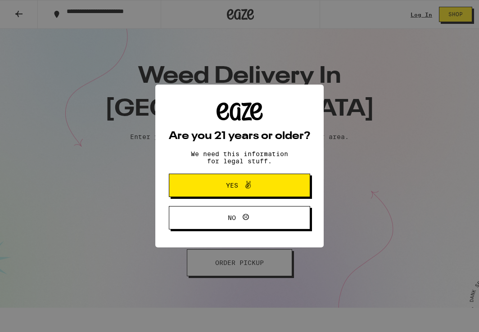
click at [213, 184] on span "Yes" at bounding box center [239, 186] width 68 height 12
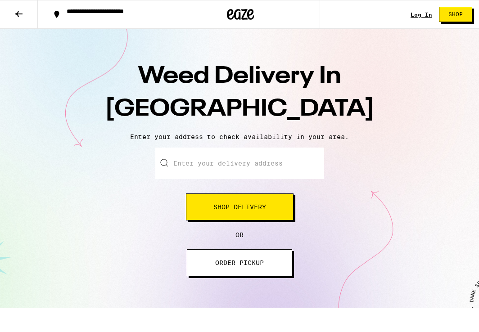
click at [221, 206] on span "Shop Delivery" at bounding box center [239, 207] width 53 height 6
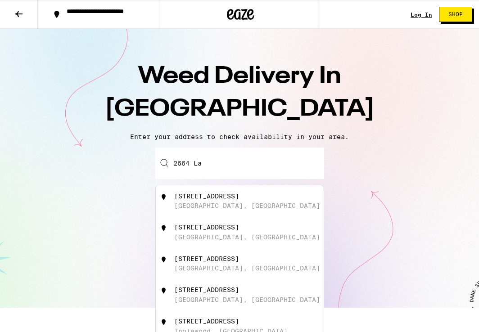
click at [192, 230] on div "2664 La Cuesta Drive" at bounding box center [206, 227] width 65 height 7
type input "2664 La Cuesta Drive, Los Angeles, CA"
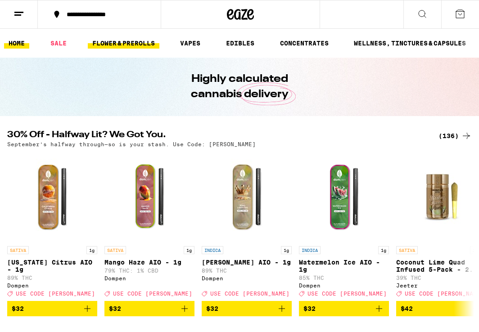
click at [135, 44] on link "FLOWER & PREROLLS" at bounding box center [124, 43] width 72 height 11
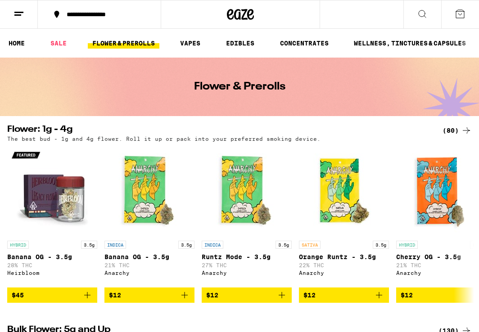
click at [128, 41] on link "FLOWER & PREROLLS" at bounding box center [124, 43] width 72 height 11
click at [58, 42] on link "SALE" at bounding box center [58, 43] width 25 height 11
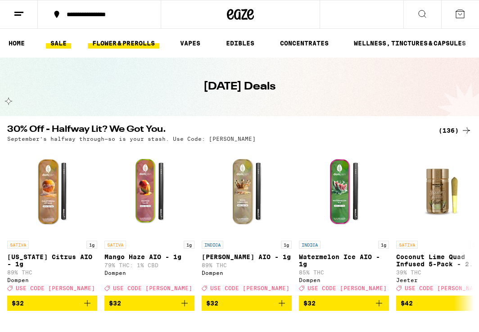
click at [145, 45] on link "FLOWER & PREROLLS" at bounding box center [124, 43] width 72 height 11
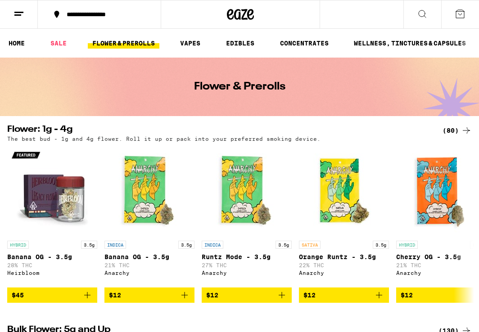
click at [464, 131] on icon at bounding box center [466, 130] width 7 height 6
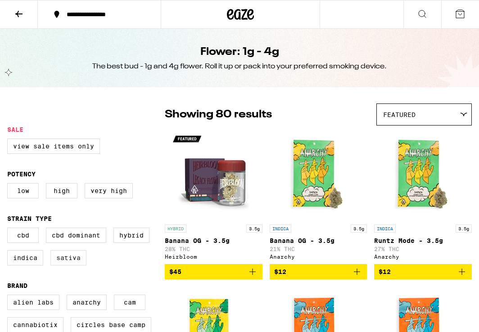
click at [70, 264] on label "Sativa" at bounding box center [68, 257] width 36 height 15
click at [9, 230] on input "Sativa" at bounding box center [9, 229] width 0 height 0
checkbox input "true"
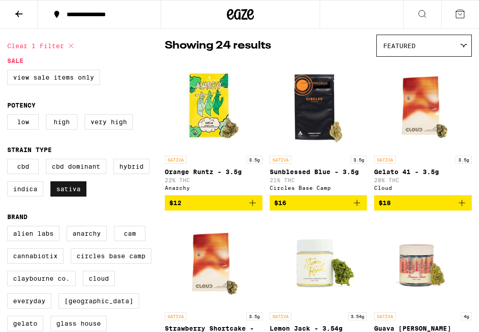
scroll to position [70, 0]
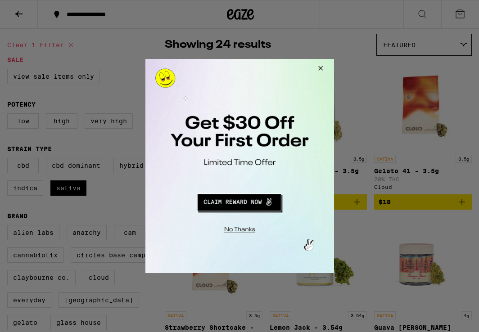
click at [251, 203] on button "Redirect to URL" at bounding box center [238, 201] width 157 height 22
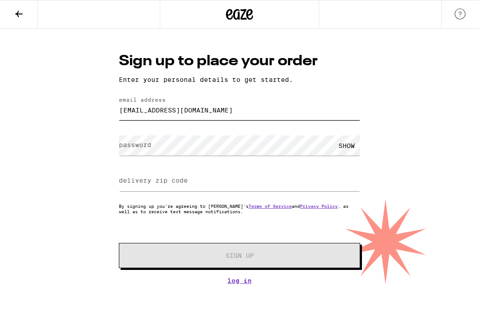
type input "[EMAIL_ADDRESS][DOMAIN_NAME]"
click at [72, 140] on div "Sign up to place your order Enter your personal details to get started. email a…" at bounding box center [239, 157] width 479 height 256
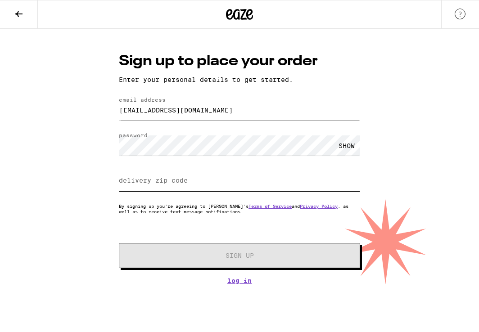
click at [158, 187] on input "delivery zip code" at bounding box center [239, 181] width 241 height 20
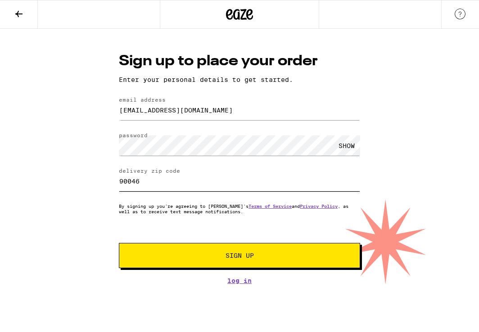
type input "90046"
click at [206, 258] on span "Sign Up" at bounding box center [239, 255] width 179 height 6
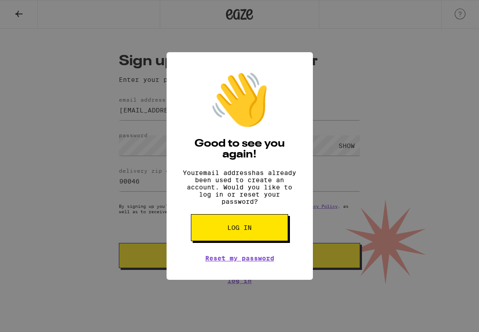
click at [253, 234] on button "Log in" at bounding box center [239, 227] width 97 height 27
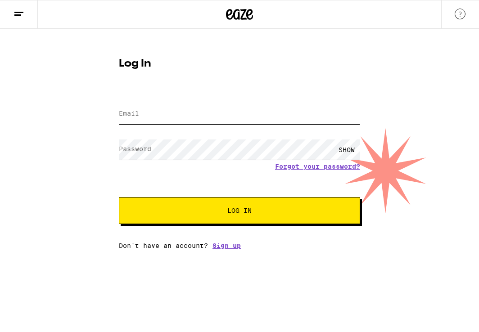
type input "jasonbrentgoldberg@gmail.com"
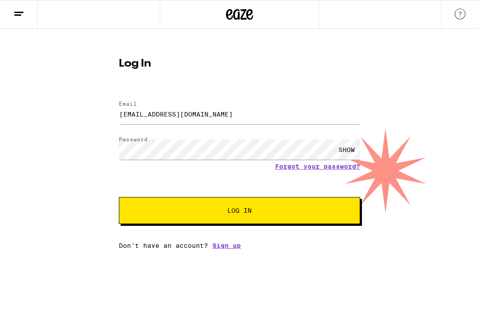
click at [218, 219] on button "Log In" at bounding box center [239, 210] width 241 height 27
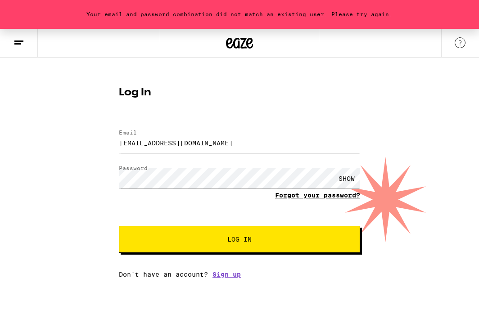
click at [305, 194] on link "Forgot your password?" at bounding box center [317, 195] width 85 height 7
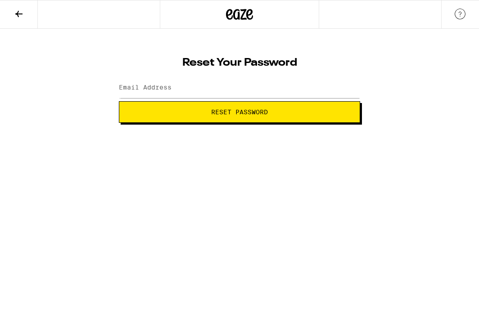
click at [135, 90] on label "Email Address" at bounding box center [145, 87] width 53 height 7
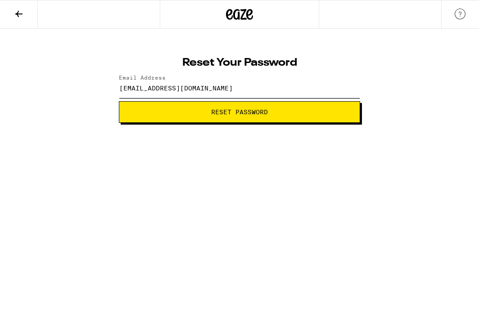
type input "jasonbrentgoldberg@gmail.com"
click at [239, 112] on button "Reset Password" at bounding box center [239, 112] width 241 height 22
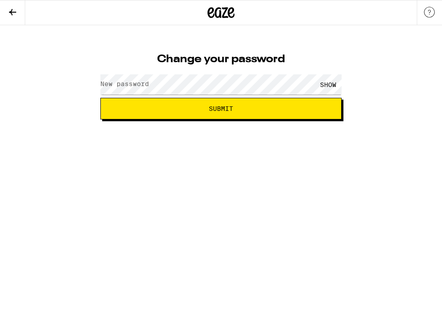
click at [144, 83] on label "New password" at bounding box center [124, 83] width 49 height 7
click at [188, 104] on button "Submit" at bounding box center [220, 109] width 241 height 22
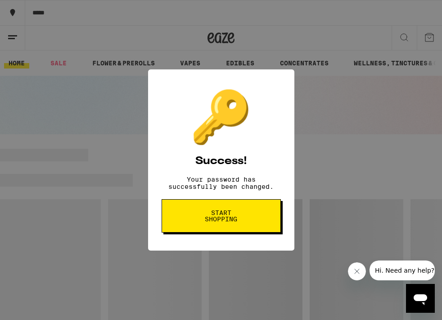
click at [230, 220] on span "Start shopping" at bounding box center [221, 215] width 46 height 13
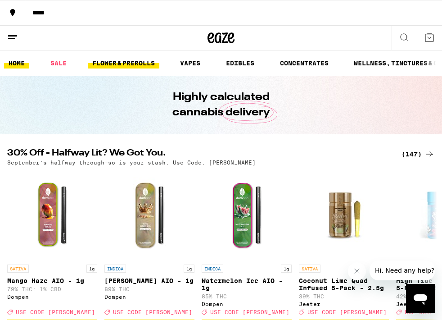
click at [149, 64] on link "FLOWER & PREROLLS" at bounding box center [124, 63] width 72 height 11
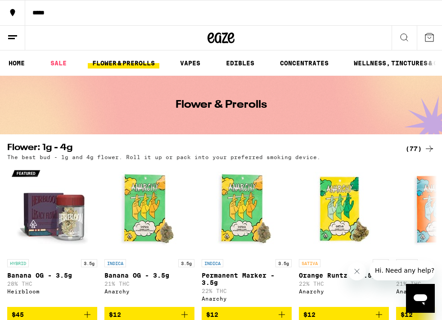
click at [422, 145] on div "(77)" at bounding box center [420, 148] width 29 height 11
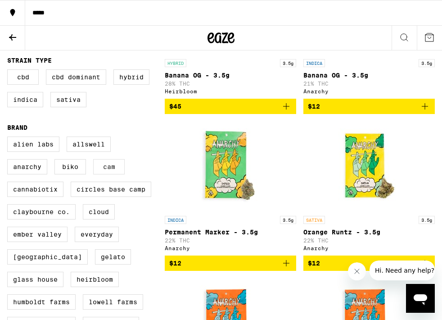
scroll to position [203, 0]
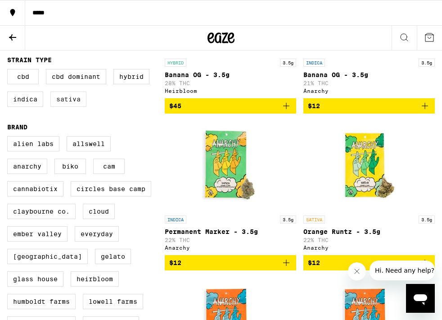
click at [72, 100] on label "Sativa" at bounding box center [68, 98] width 36 height 15
click at [9, 71] on input "Sativa" at bounding box center [9, 70] width 0 height 0
checkbox input "true"
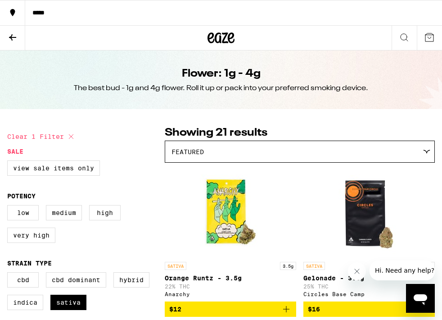
click at [405, 36] on icon at bounding box center [404, 37] width 11 height 11
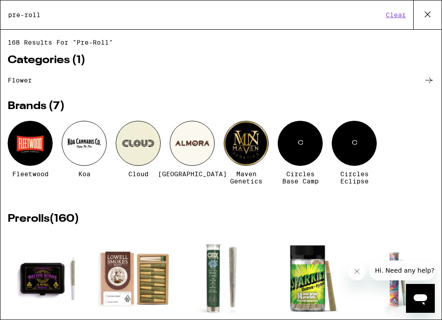
type input "pre-roll"
click at [144, 275] on img "Open page for The Zen Hybrid 10-Pack - 3.5g from Lowell Farms" at bounding box center [135, 278] width 80 height 90
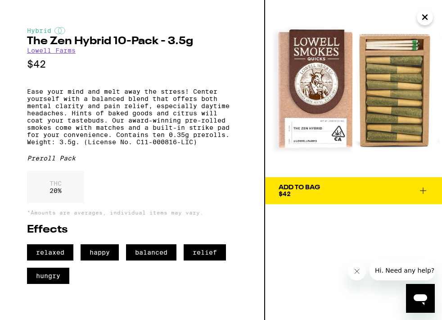
click at [423, 188] on icon at bounding box center [423, 190] width 6 height 6
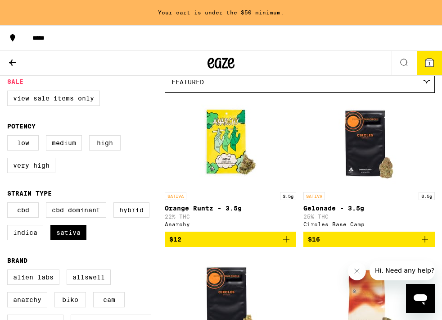
scroll to position [95, 0]
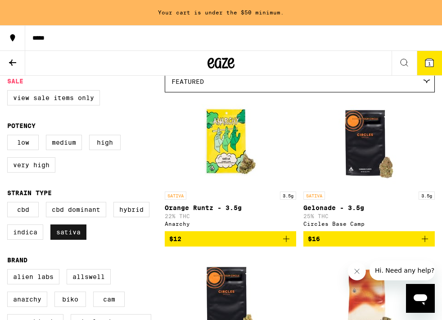
click at [78, 235] on label "Sativa" at bounding box center [68, 231] width 36 height 15
click at [9, 203] on input "Sativa" at bounding box center [9, 203] width 0 height 0
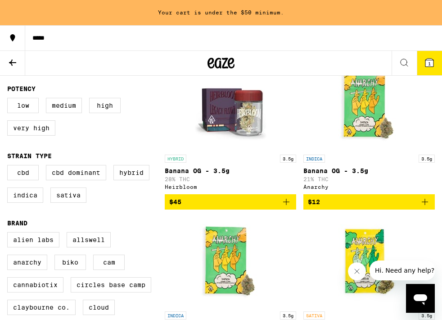
scroll to position [135, 0]
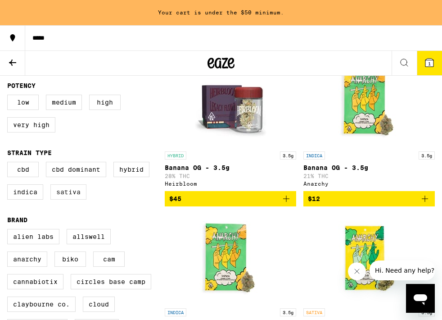
click at [81, 198] on label "Sativa" at bounding box center [68, 191] width 36 height 15
click at [9, 163] on input "Sativa" at bounding box center [9, 163] width 0 height 0
checkbox input "true"
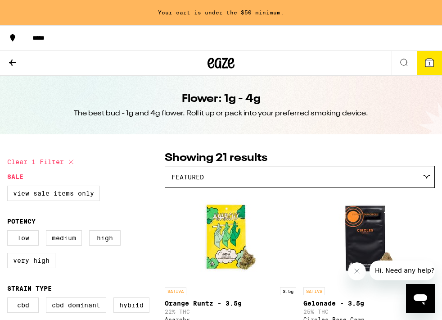
click at [425, 177] on icon at bounding box center [426, 177] width 7 height 4
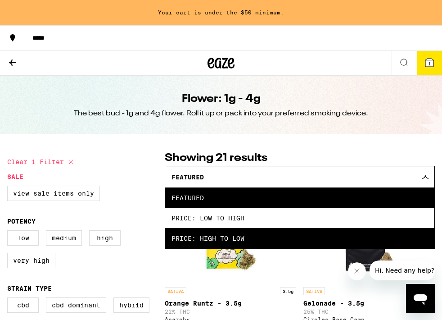
click at [340, 236] on span "Price: High to Low" at bounding box center [299, 238] width 257 height 20
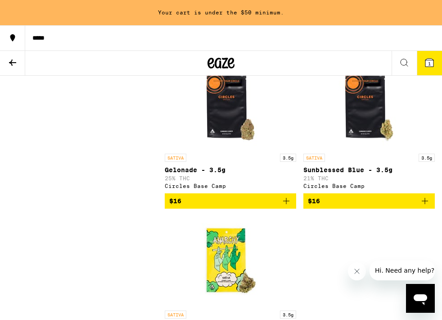
scroll to position [1555, 0]
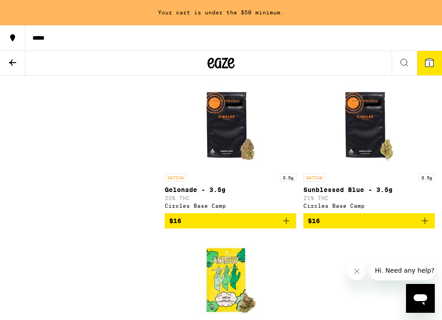
click at [12, 61] on icon at bounding box center [12, 62] width 11 height 11
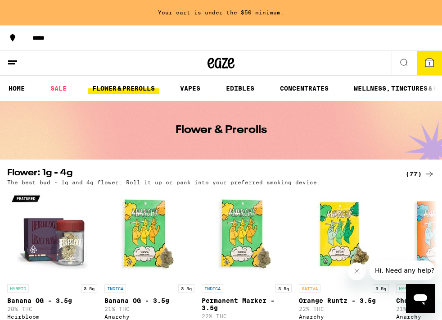
click at [428, 174] on icon at bounding box center [429, 174] width 7 height 6
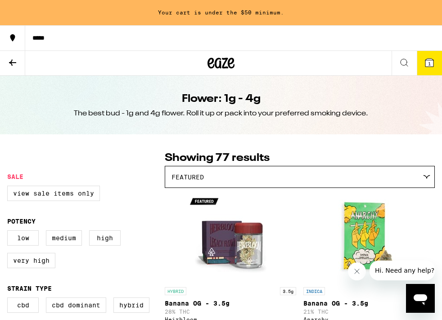
click at [11, 59] on icon at bounding box center [12, 62] width 11 height 11
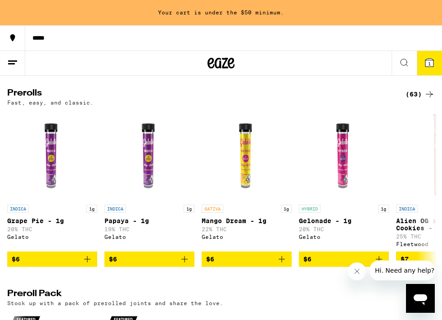
scroll to position [485, 0]
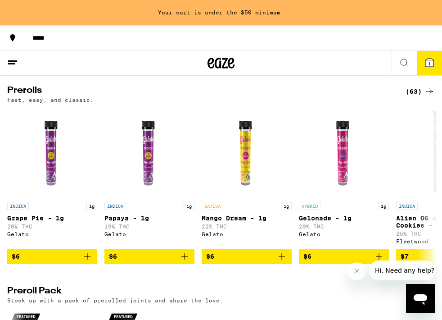
click at [429, 97] on icon at bounding box center [429, 91] width 11 height 11
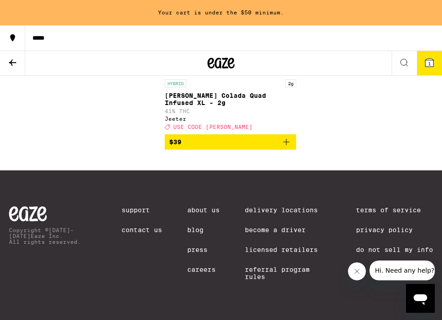
scroll to position [5266, 0]
click at [400, 66] on icon at bounding box center [404, 62] width 11 height 11
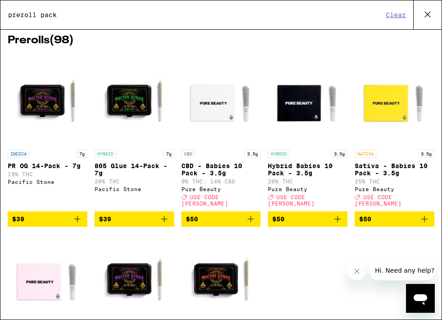
scroll to position [14, 0]
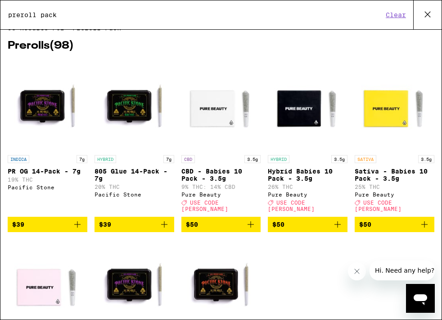
type input "preroll pack"
click at [425, 225] on icon "Add to bag" at bounding box center [424, 224] width 11 height 11
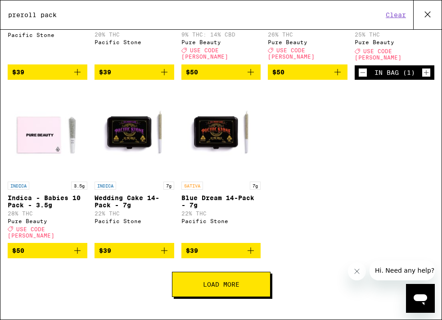
scroll to position [166, 0]
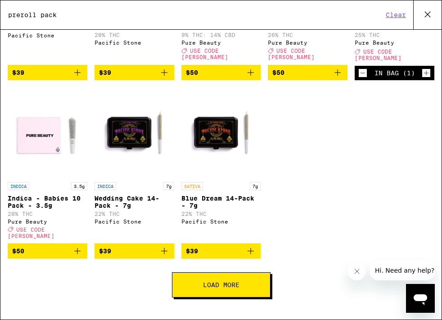
click at [250, 286] on button "Load More" at bounding box center [221, 284] width 99 height 25
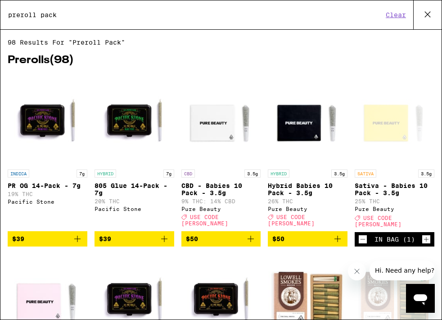
scroll to position [0, 0]
click at [428, 14] on icon at bounding box center [428, 15] width 14 height 14
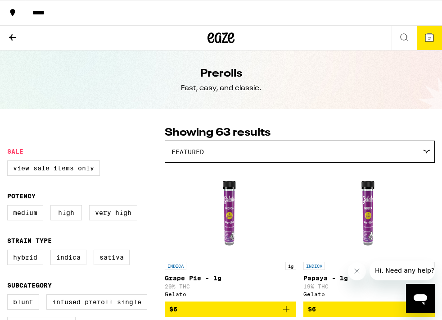
click at [430, 41] on span "2" at bounding box center [429, 38] width 3 height 5
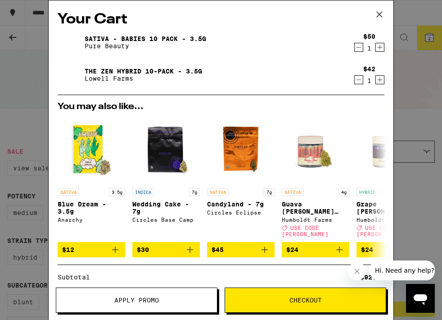
click at [284, 299] on span "Checkout" at bounding box center [305, 300] width 161 height 6
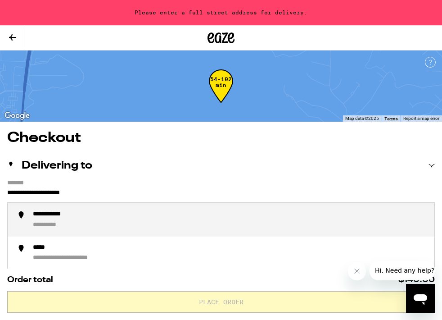
drag, startPoint x: 125, startPoint y: 191, endPoint x: 3, endPoint y: 188, distance: 121.5
click at [51, 218] on div "**********" at bounding box center [73, 214] width 81 height 8
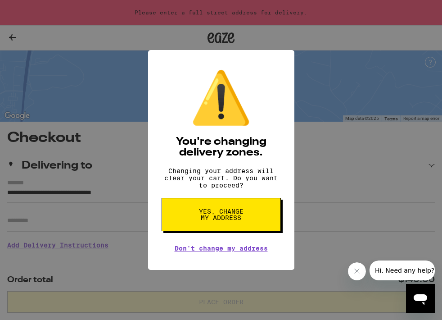
click at [215, 212] on span "Yes, change my address" at bounding box center [221, 214] width 46 height 13
type input "**********"
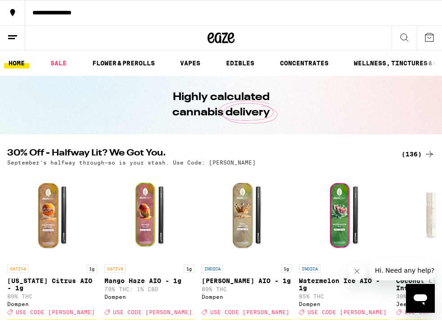
click at [428, 38] on icon at bounding box center [429, 37] width 11 height 11
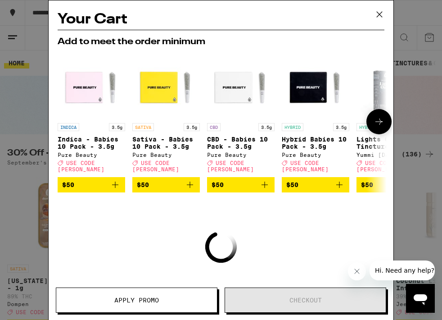
click at [191, 181] on icon "Add to bag" at bounding box center [190, 184] width 11 height 11
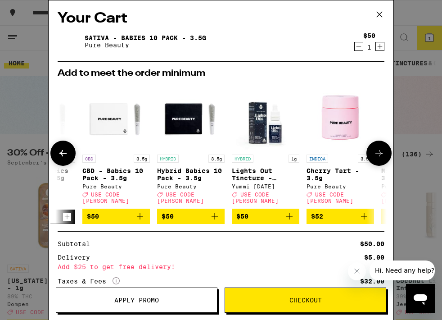
scroll to position [0, 123]
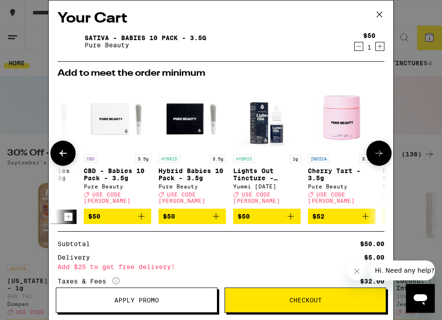
click at [379, 152] on icon at bounding box center [378, 153] width 7 height 6
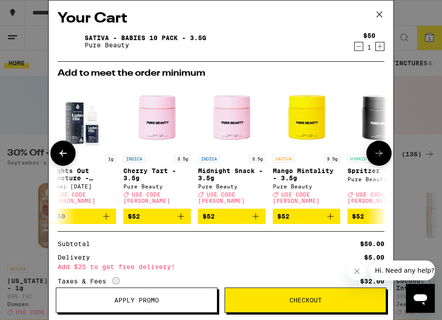
scroll to position [0, 352]
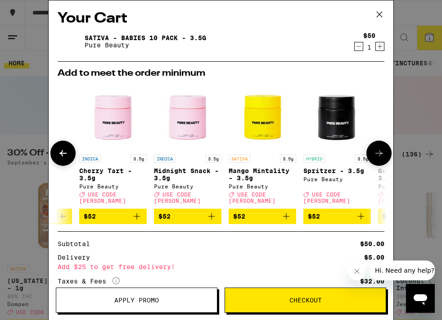
click at [377, 151] on icon at bounding box center [379, 153] width 11 height 11
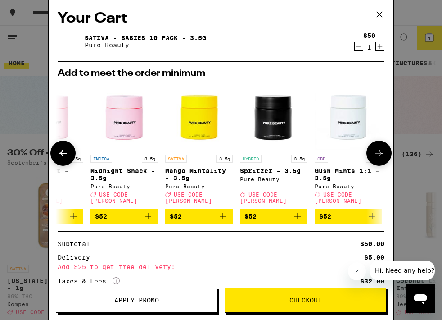
scroll to position [0, 420]
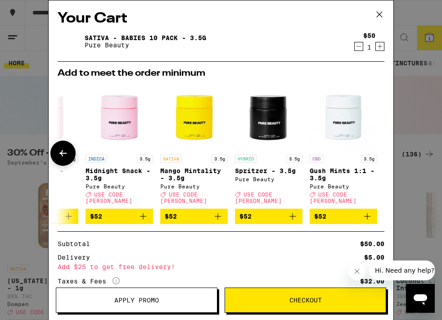
click at [377, 151] on div at bounding box center [378, 152] width 25 height 25
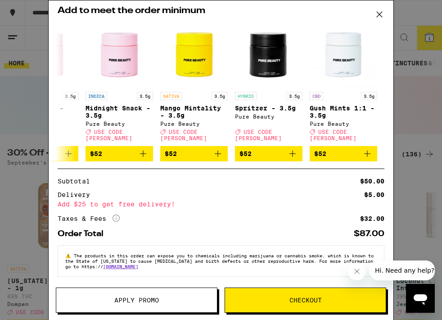
scroll to position [63, 0]
click at [381, 13] on icon at bounding box center [379, 14] width 5 height 5
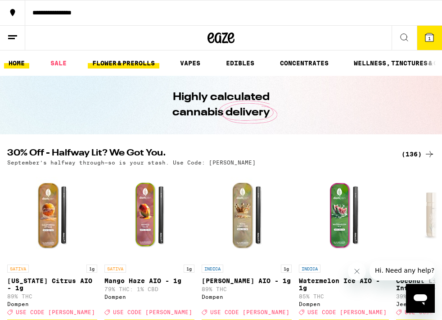
click at [142, 63] on link "FLOWER & PREROLLS" at bounding box center [124, 63] width 72 height 11
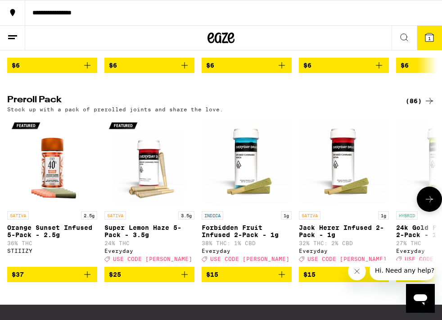
scroll to position [662, 0]
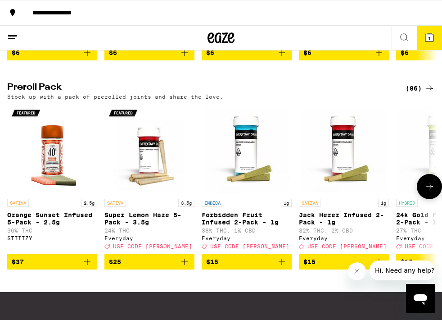
click at [128, 225] on p "Super Lemon Haze 5-Pack - 3.5g" at bounding box center [149, 218] width 90 height 14
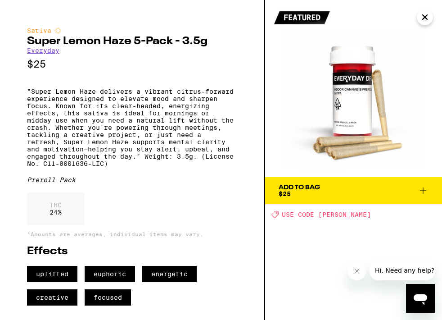
click at [421, 188] on icon at bounding box center [423, 190] width 11 height 11
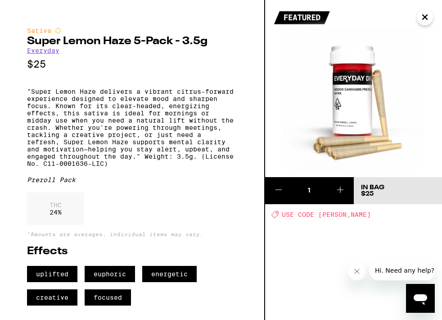
scroll to position [0, 91]
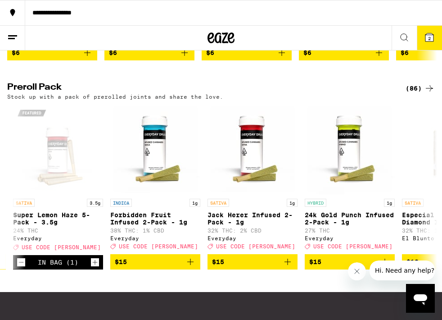
click at [431, 38] on icon at bounding box center [429, 37] width 8 height 8
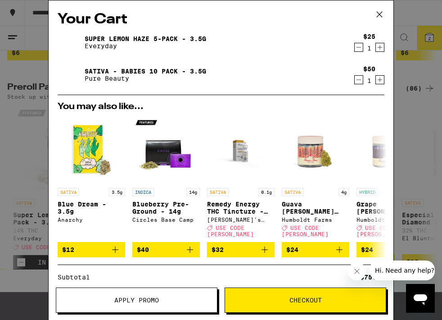
click at [281, 292] on button "Checkout" at bounding box center [306, 299] width 162 height 25
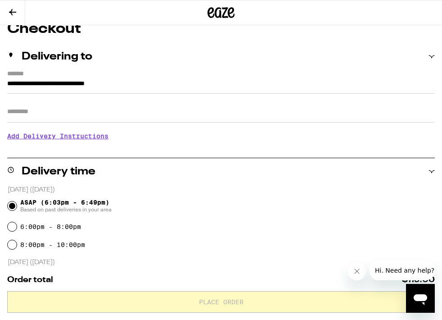
scroll to position [85, 0]
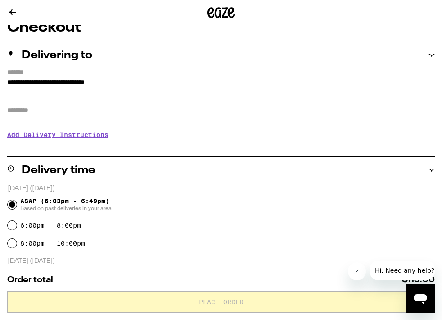
click at [15, 224] on input "6:00pm - 8:00pm" at bounding box center [12, 225] width 9 height 9
radio input "true"
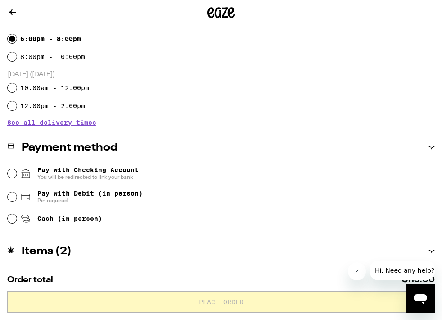
scroll to position [272, 0]
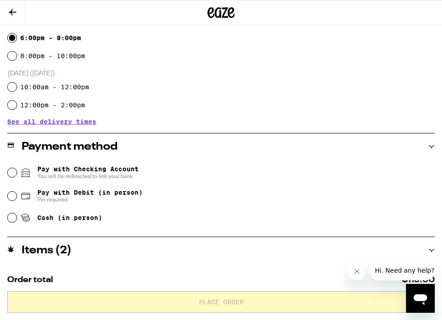
click at [12, 217] on input "Cash (in person)" at bounding box center [12, 217] width 9 height 9
radio input "true"
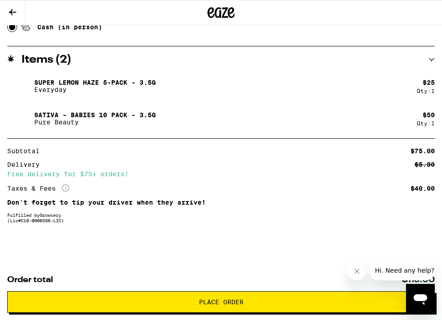
scroll to position [465, 0]
click at [358, 270] on icon "Close message from company" at bounding box center [356, 270] width 7 height 7
click at [14, 13] on icon at bounding box center [12, 12] width 11 height 11
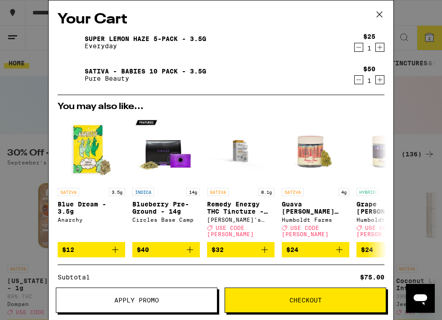
click at [360, 78] on icon "Decrement" at bounding box center [359, 79] width 8 height 11
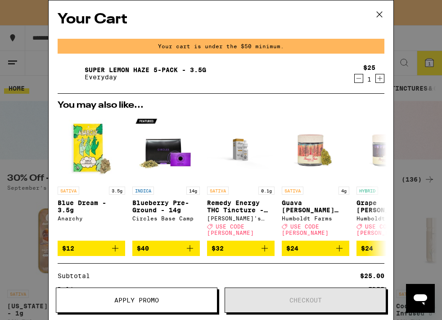
click at [163, 70] on link "Super Lemon Haze 5-Pack - 3.5g" at bounding box center [146, 69] width 122 height 7
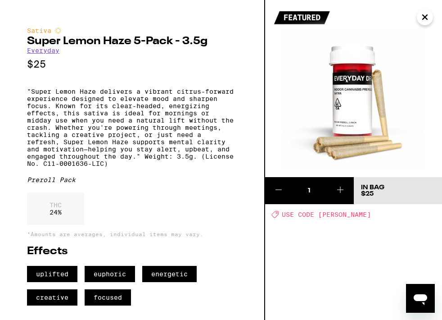
scroll to position [5, 0]
click at [427, 17] on icon "Close" at bounding box center [424, 17] width 11 height 14
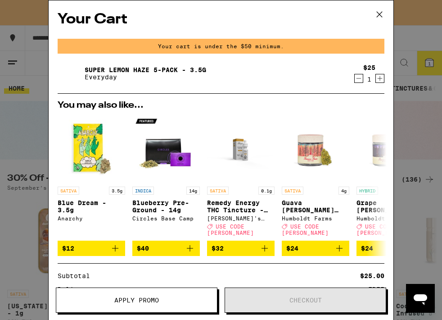
click at [380, 16] on icon at bounding box center [380, 15] width 14 height 14
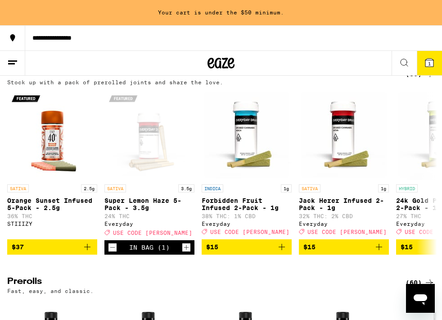
scroll to position [2034, 0]
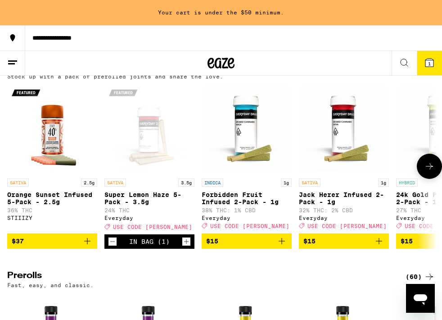
click at [433, 171] on icon at bounding box center [429, 166] width 11 height 11
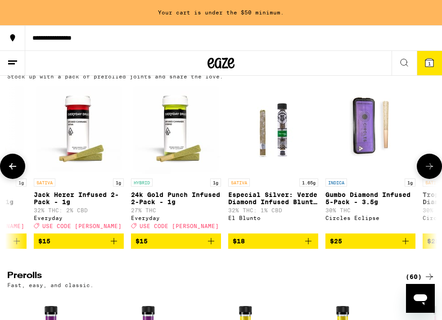
scroll to position [0, 329]
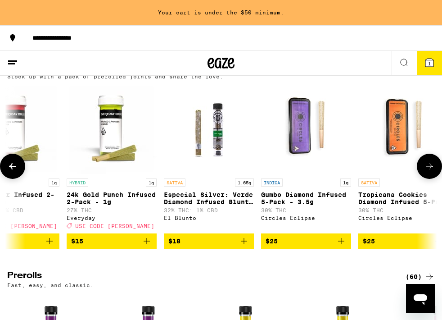
click at [18, 171] on icon at bounding box center [12, 166] width 11 height 11
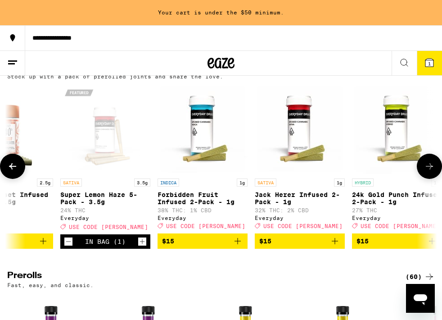
scroll to position [0, 0]
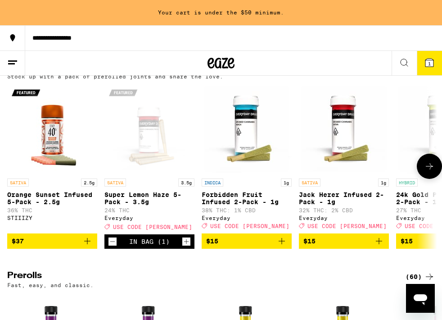
click at [320, 205] on p "Jack Herer Infused 2-Pack - 1g" at bounding box center [344, 198] width 90 height 14
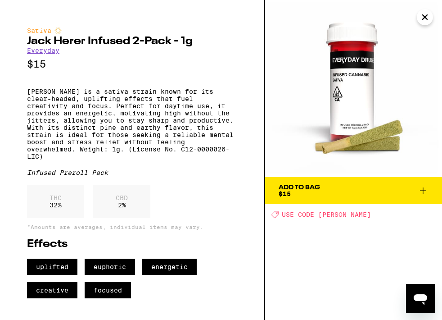
click at [423, 193] on icon at bounding box center [423, 190] width 6 height 6
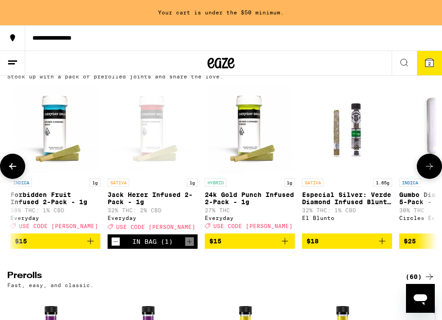
scroll to position [0, 192]
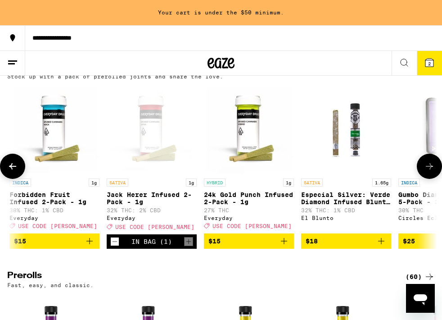
click at [236, 205] on p "24k Gold Punch Infused 2-Pack - 1g" at bounding box center [249, 198] width 90 height 14
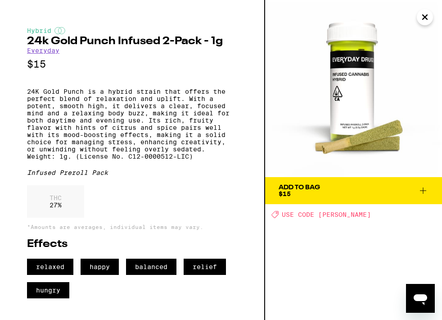
click at [423, 189] on icon at bounding box center [423, 190] width 11 height 11
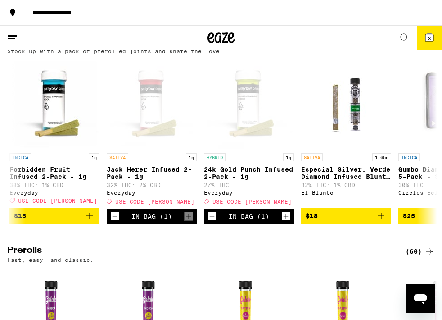
click at [428, 41] on span "3" at bounding box center [429, 38] width 3 height 5
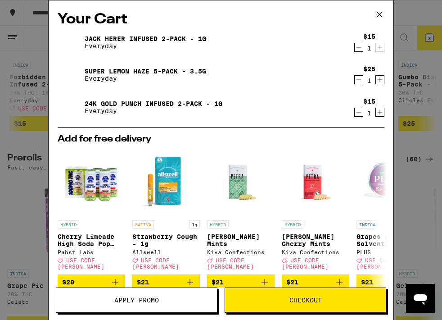
click at [312, 295] on button "Checkout" at bounding box center [306, 299] width 162 height 25
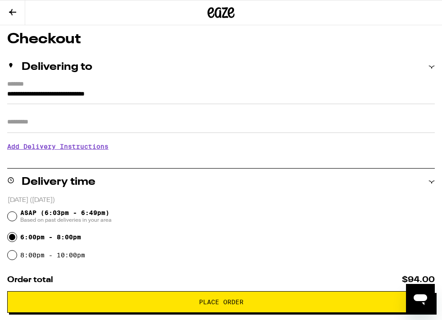
scroll to position [82, 0]
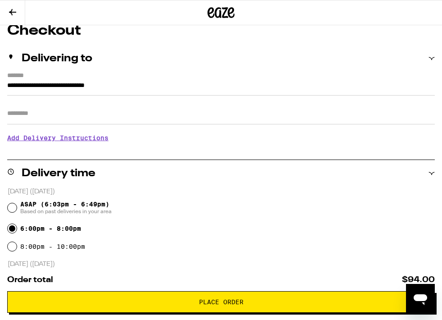
click at [222, 306] on button "Place Order" at bounding box center [221, 302] width 428 height 22
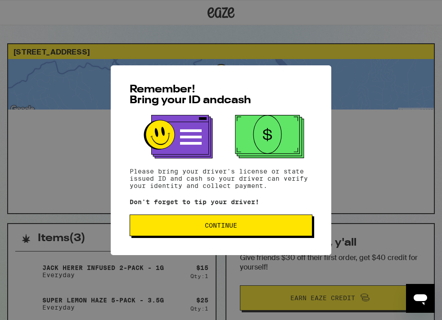
click at [239, 231] on button "Continue" at bounding box center [221, 225] width 183 height 22
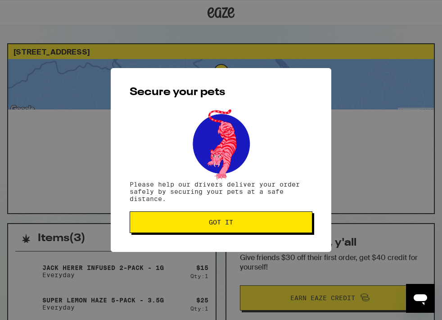
click at [239, 231] on button "Got it" at bounding box center [221, 222] width 183 height 22
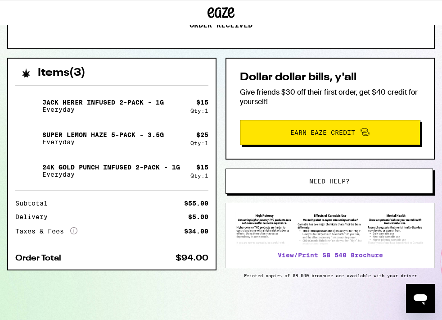
scroll to position [167, 0]
